Goal: Entertainment & Leisure: Consume media (video, audio)

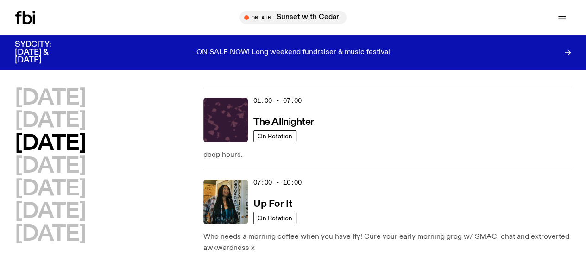
click at [305, 125] on h3 "The Allnighter" at bounding box center [283, 123] width 61 height 10
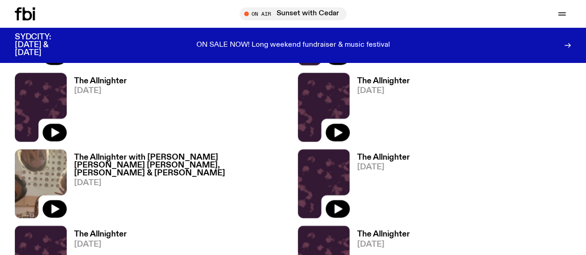
scroll to position [734, 0]
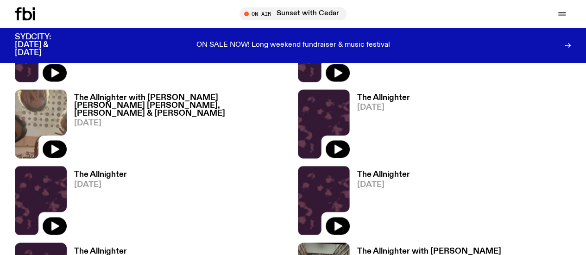
click at [357, 247] on h3 "The Allnighter with [PERSON_NAME] & [PERSON_NAME]" at bounding box center [464, 255] width 214 height 16
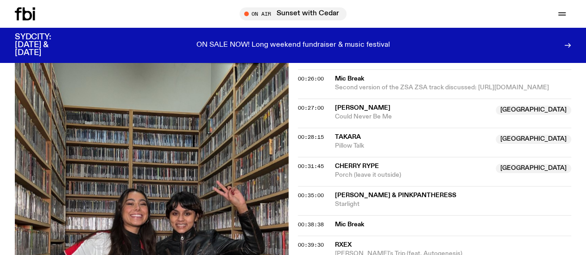
scroll to position [574, 0]
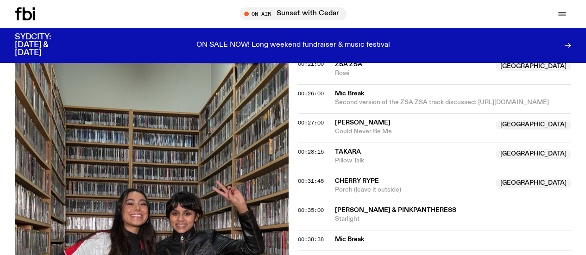
click at [310, 236] on span "00:38:38" at bounding box center [311, 239] width 26 height 7
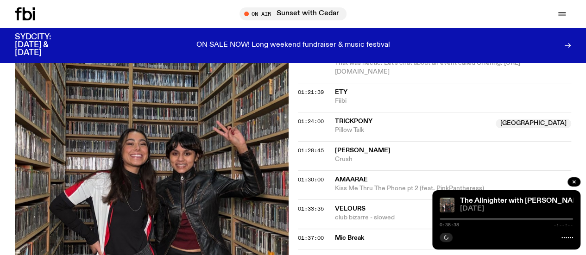
scroll to position [1129, 0]
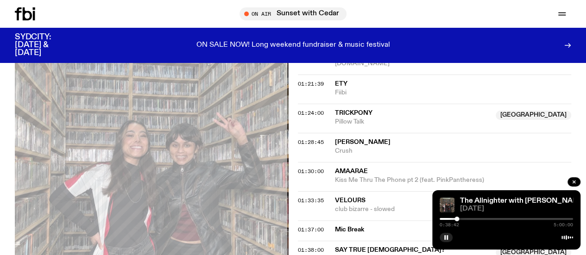
click at [457, 219] on div at bounding box center [456, 219] width 5 height 5
click at [458, 219] on div at bounding box center [458, 219] width 5 height 5
click at [459, 219] on div at bounding box center [459, 219] width 5 height 5
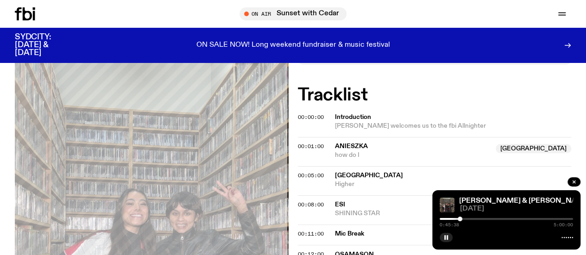
scroll to position [0, 0]
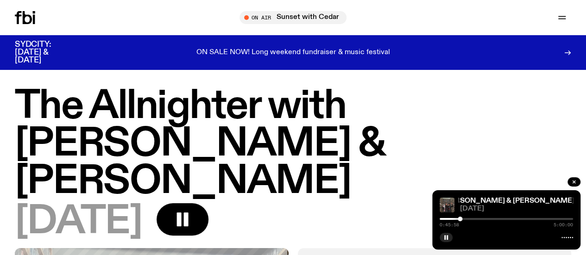
click at [441, 238] on button "button" at bounding box center [445, 237] width 13 height 9
